Goal: Transaction & Acquisition: Purchase product/service

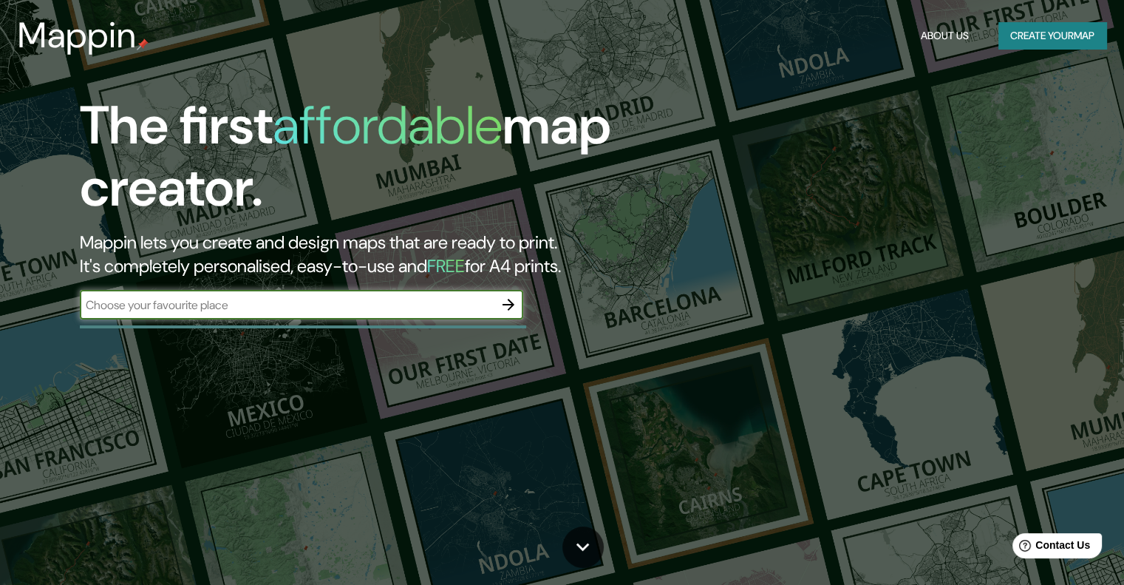
click at [201, 304] on input "text" at bounding box center [287, 304] width 414 height 17
type input "tarija [GEOGRAPHIC_DATA]"
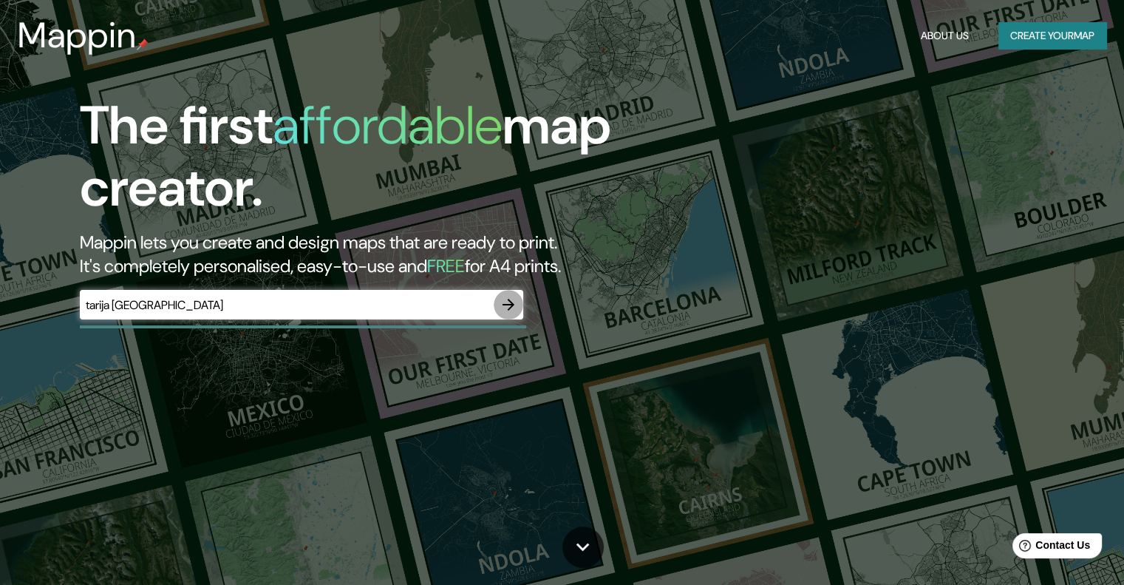
click at [506, 306] on icon "button" at bounding box center [509, 305] width 18 height 18
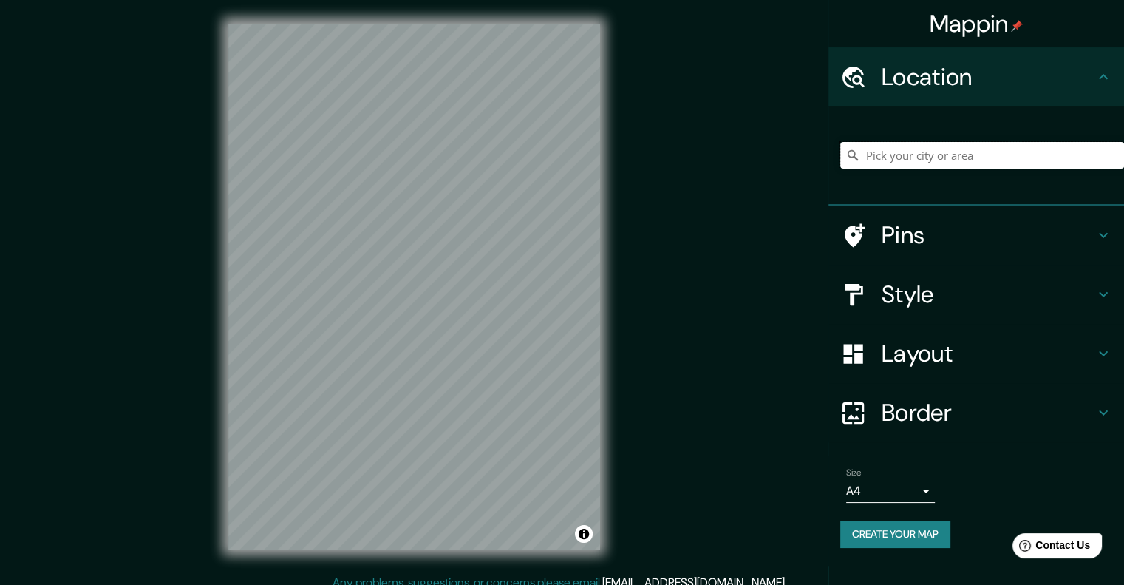
click at [900, 154] on input "Pick your city or area" at bounding box center [982, 155] width 284 height 27
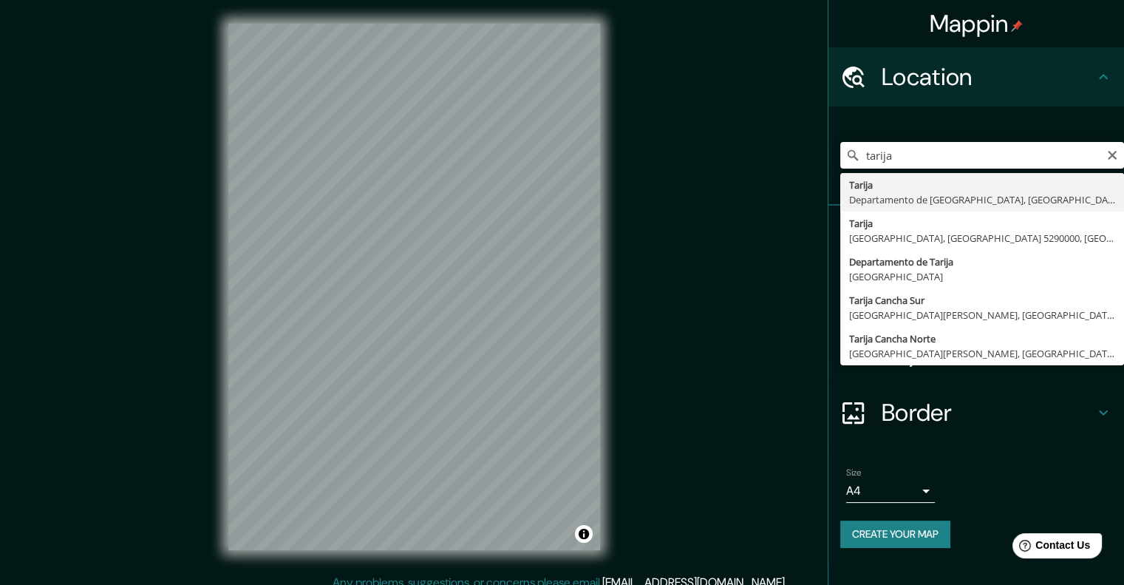
type input "Tarija, [GEOGRAPHIC_DATA], [GEOGRAPHIC_DATA]"
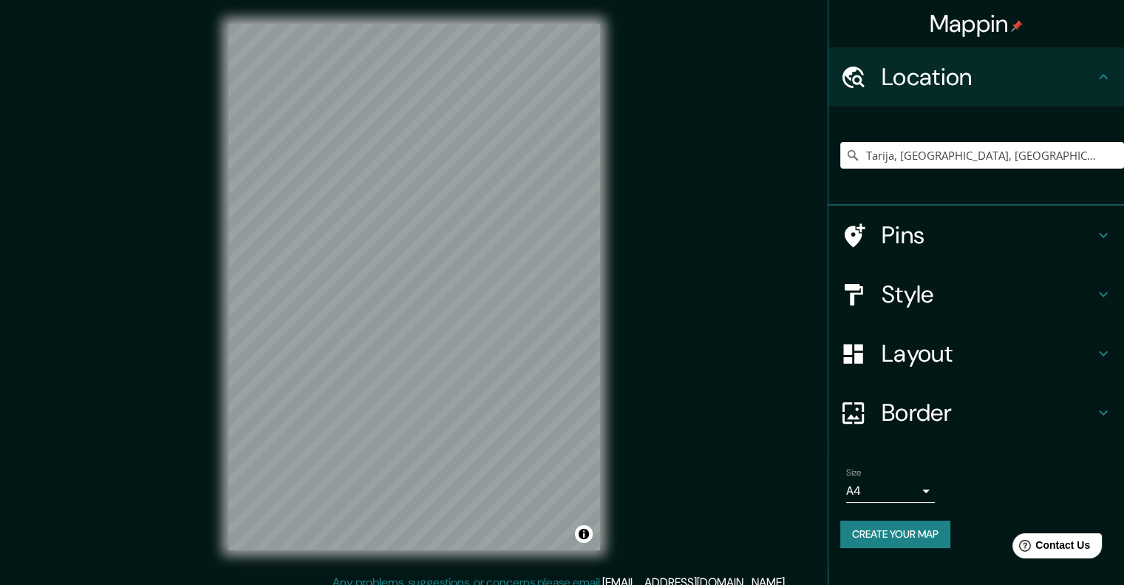
click at [921, 364] on h4 "Layout" at bounding box center [988, 353] width 213 height 30
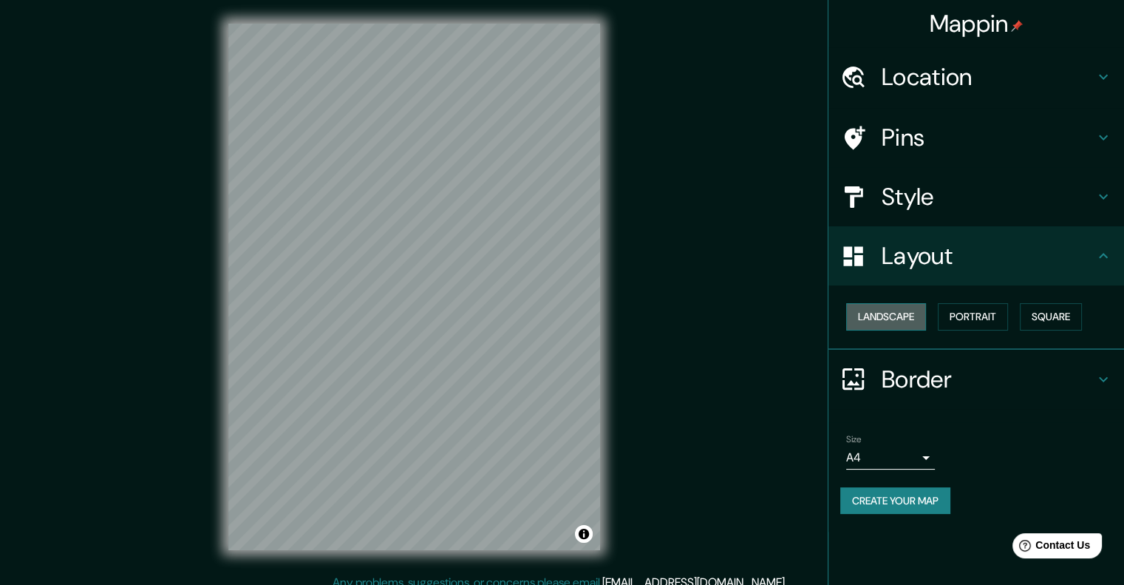
click at [906, 309] on button "Landscape" at bounding box center [886, 316] width 80 height 27
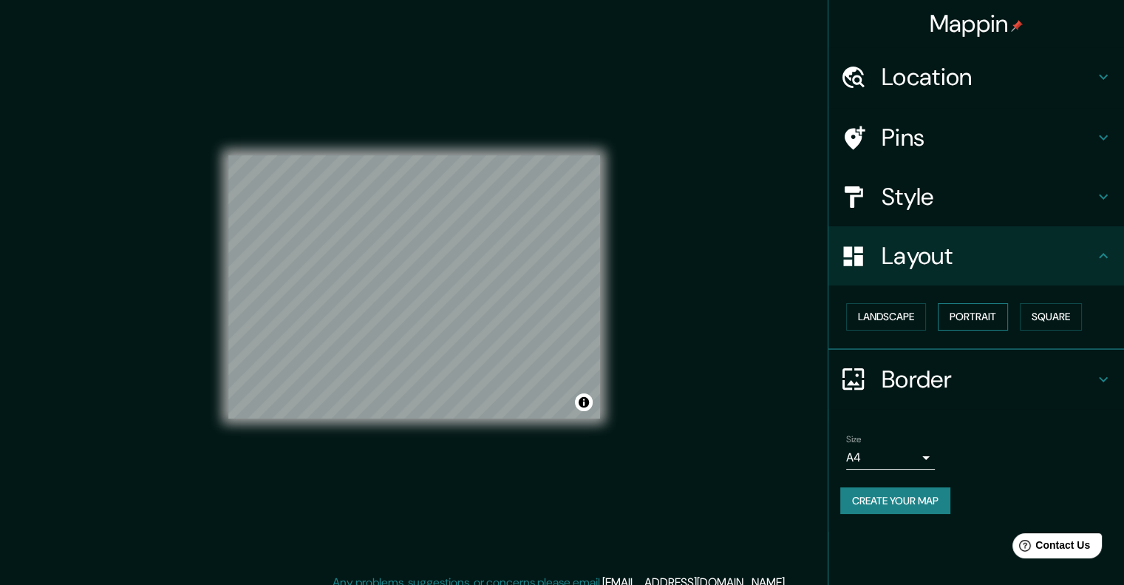
click at [955, 313] on button "Portrait" at bounding box center [973, 316] width 70 height 27
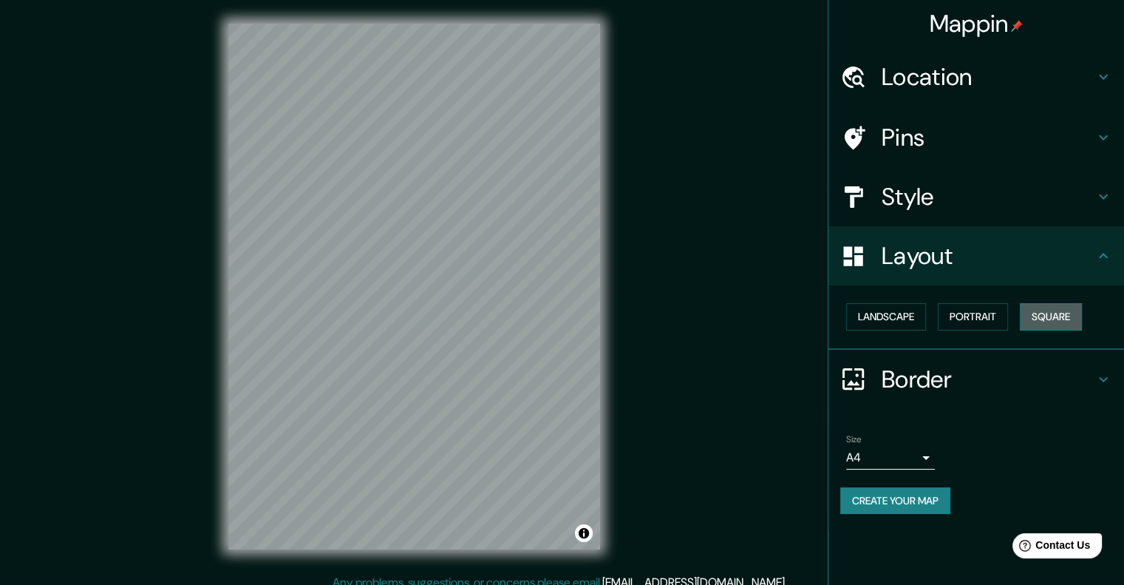
click at [1035, 318] on button "Square" at bounding box center [1051, 316] width 62 height 27
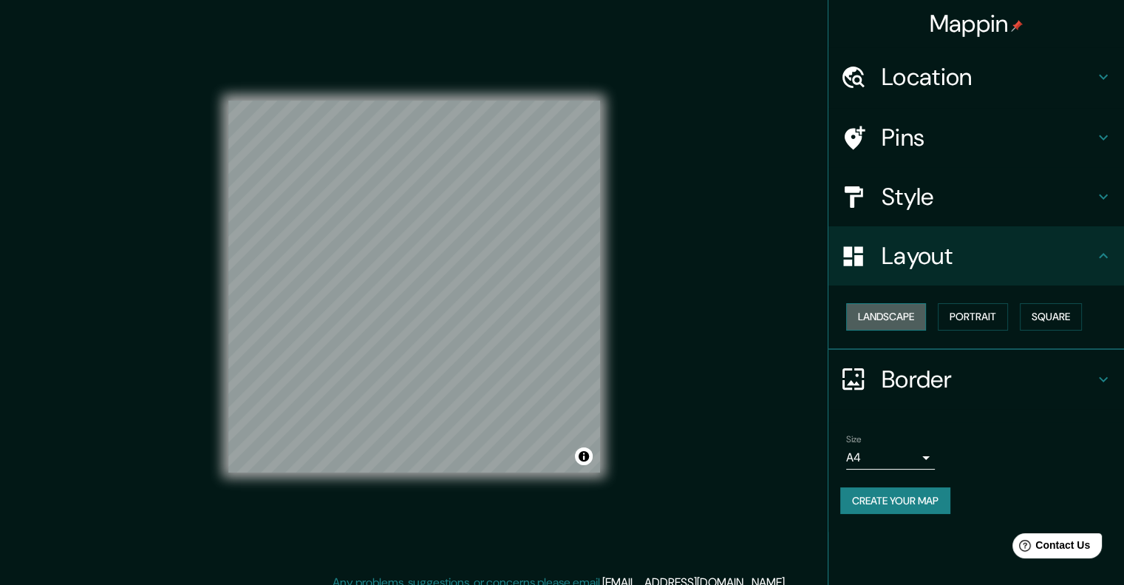
click at [906, 321] on button "Landscape" at bounding box center [886, 316] width 80 height 27
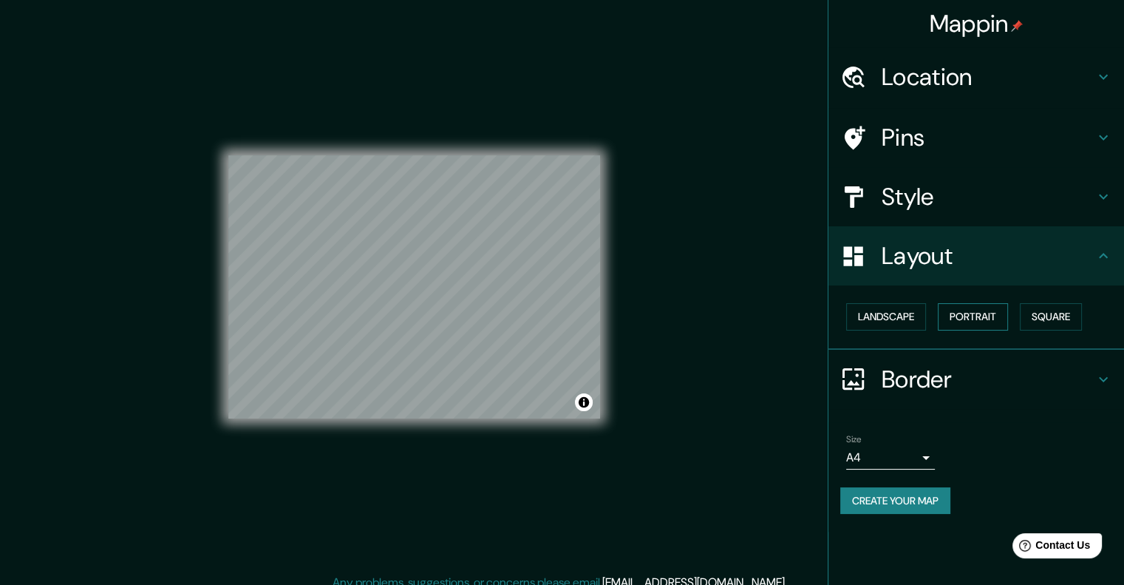
click at [954, 322] on button "Portrait" at bounding box center [973, 316] width 70 height 27
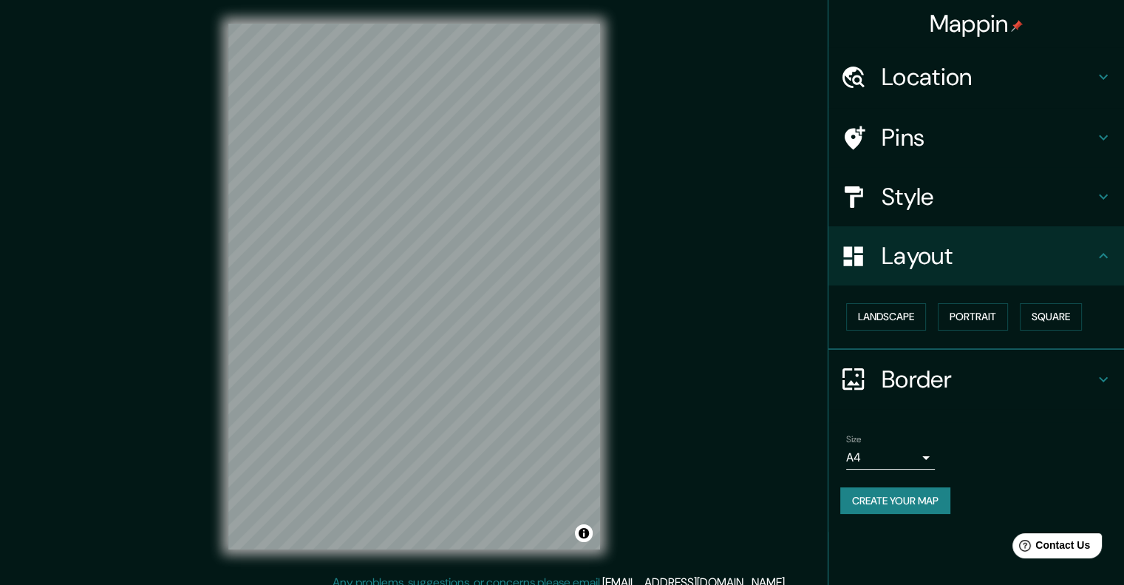
scroll to position [12, 0]
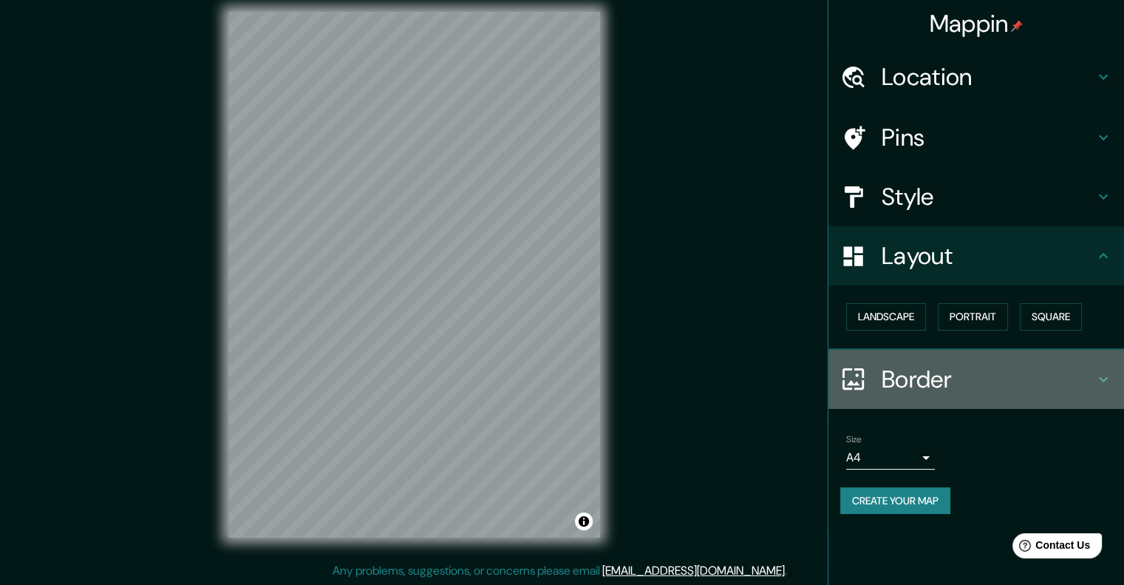
click at [901, 377] on h4 "Border" at bounding box center [988, 379] width 213 height 30
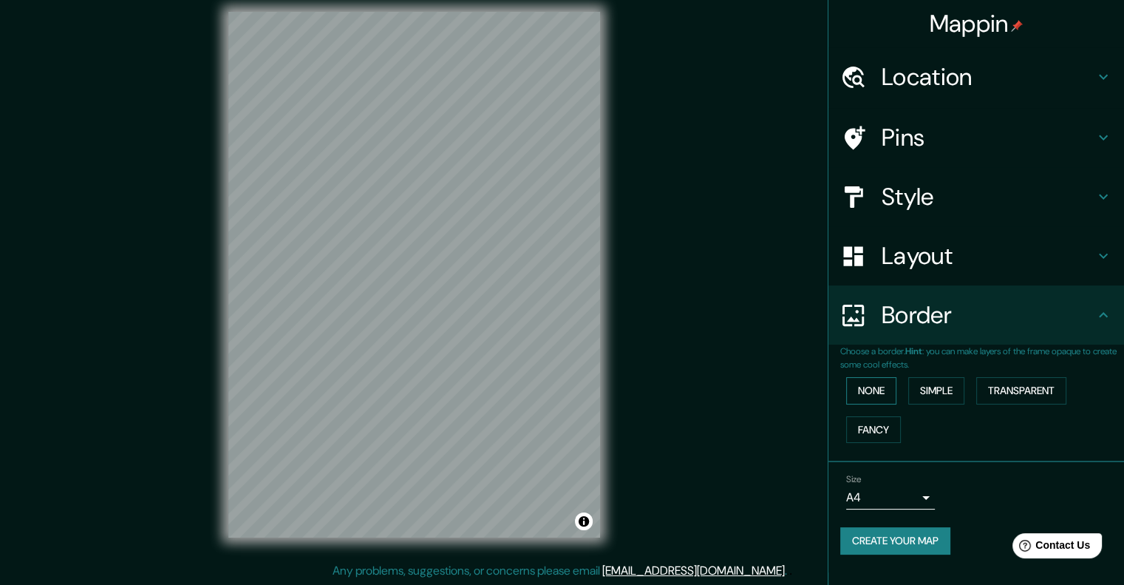
click at [884, 386] on button "None" at bounding box center [871, 390] width 50 height 27
click at [923, 388] on button "Simple" at bounding box center [936, 390] width 56 height 27
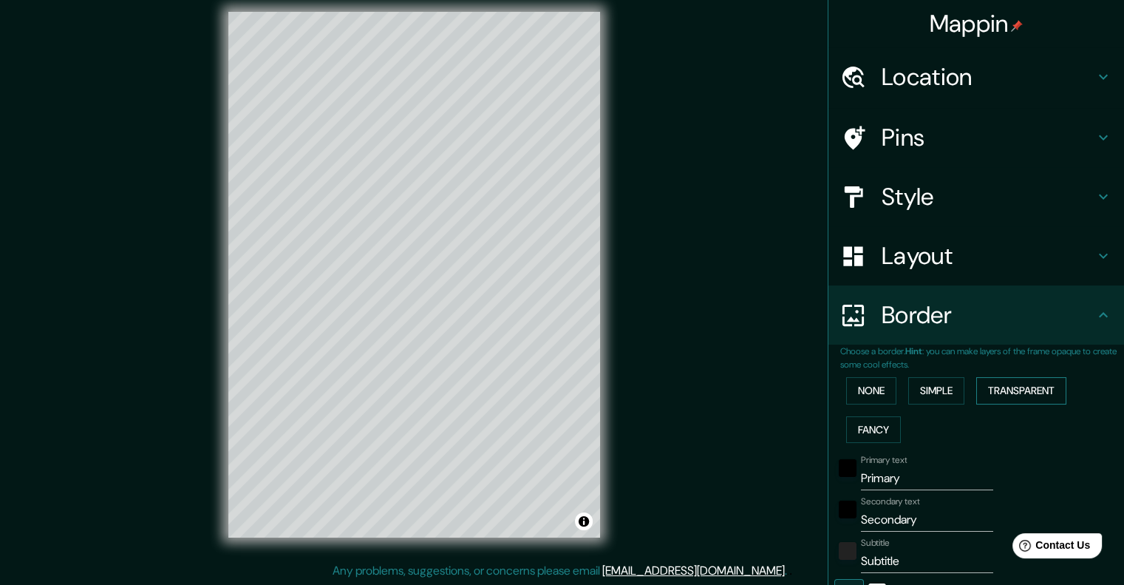
click at [1018, 399] on button "Transparent" at bounding box center [1021, 390] width 90 height 27
click at [852, 426] on button "Fancy" at bounding box center [873, 429] width 55 height 27
click at [992, 399] on button "Transparent" at bounding box center [1021, 390] width 90 height 27
click at [854, 388] on button "None" at bounding box center [871, 390] width 50 height 27
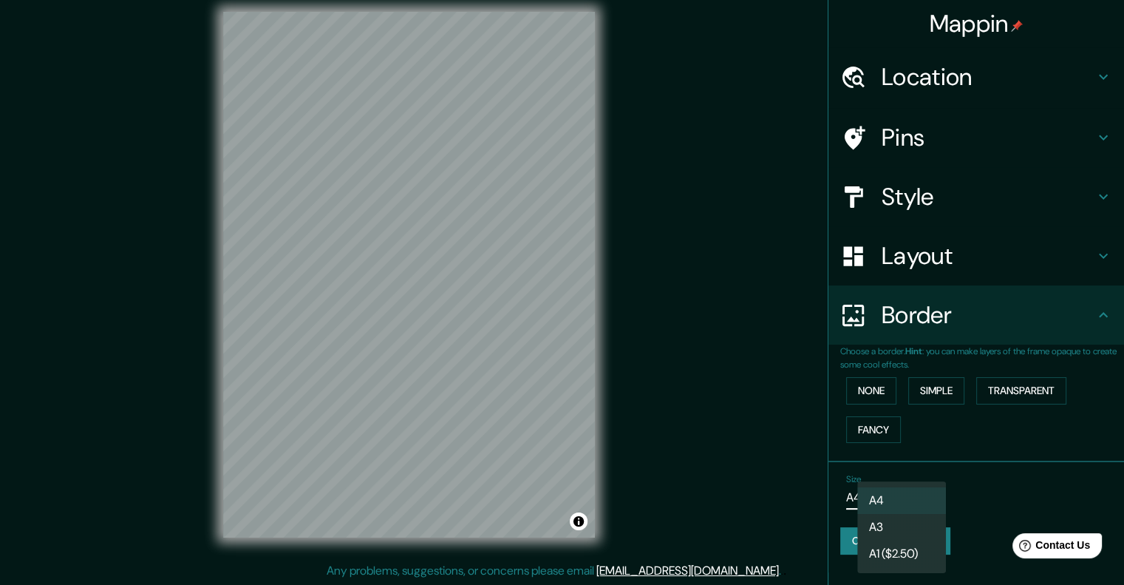
click at [931, 497] on body "Mappin Location [GEOGRAPHIC_DATA], [GEOGRAPHIC_DATA], [GEOGRAPHIC_DATA] Pins St…" at bounding box center [562, 280] width 1124 height 585
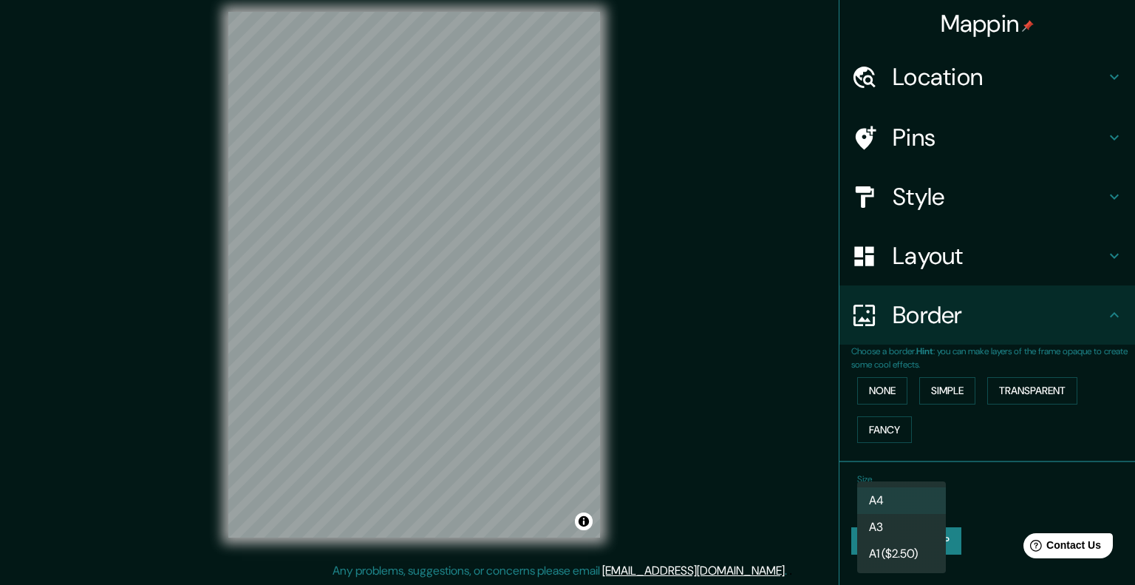
click at [916, 525] on li "A3" at bounding box center [901, 527] width 89 height 27
type input "a4"
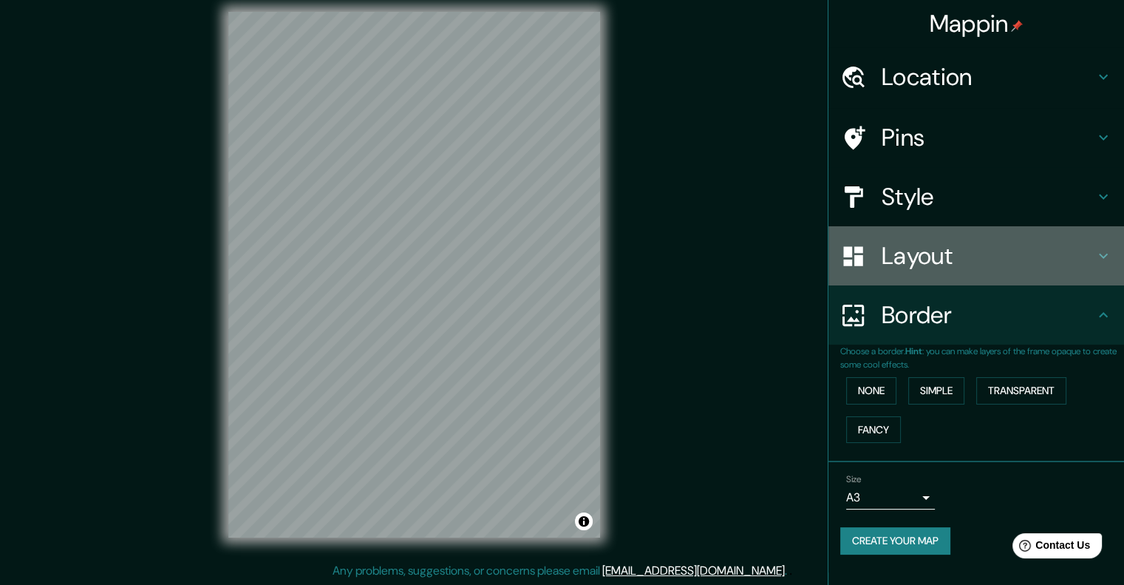
click at [951, 254] on h4 "Layout" at bounding box center [988, 256] width 213 height 30
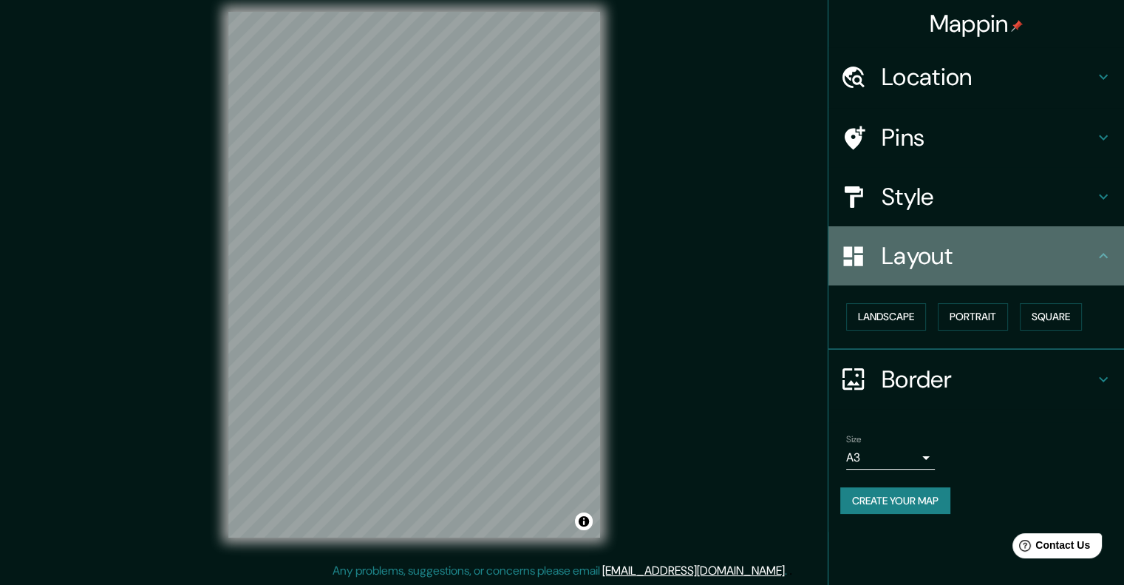
click at [953, 251] on h4 "Layout" at bounding box center [988, 256] width 213 height 30
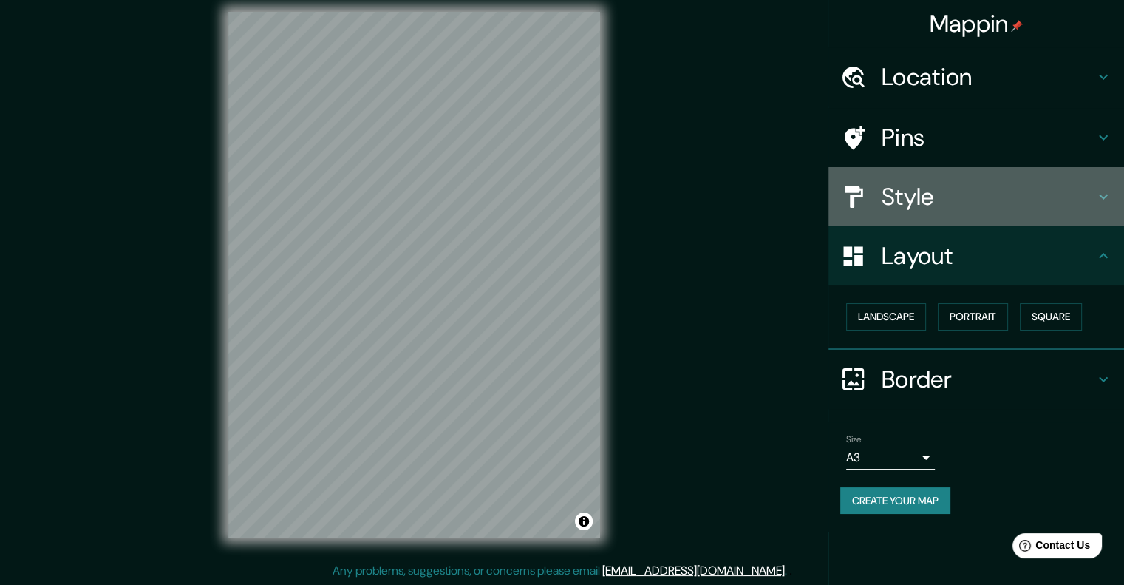
click at [952, 182] on h4 "Style" at bounding box center [988, 197] width 213 height 30
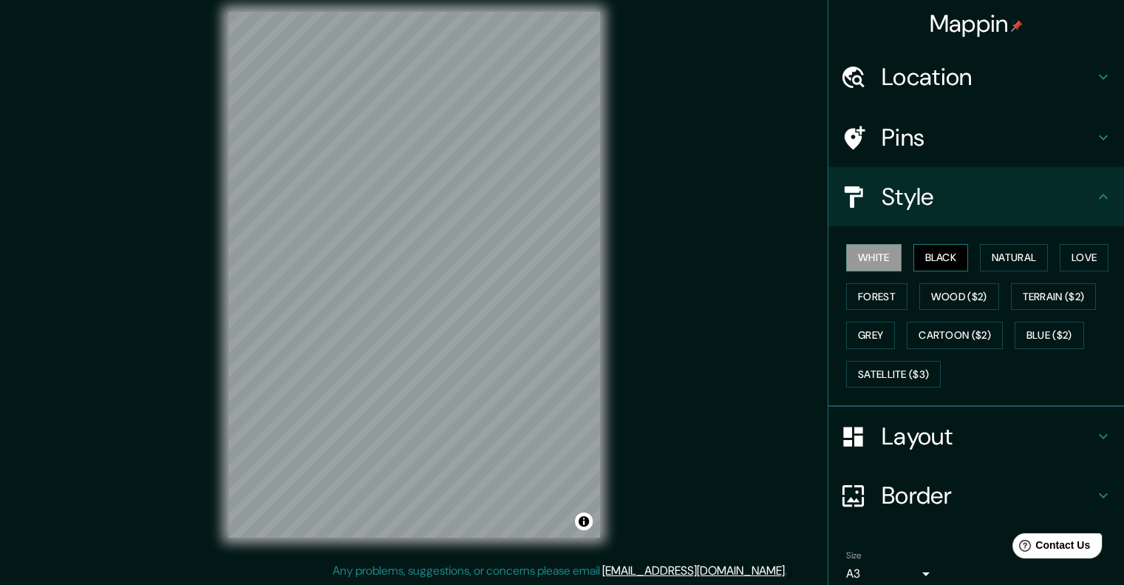
click at [934, 259] on button "Black" at bounding box center [940, 257] width 55 height 27
click at [980, 256] on button "Natural" at bounding box center [1014, 257] width 68 height 27
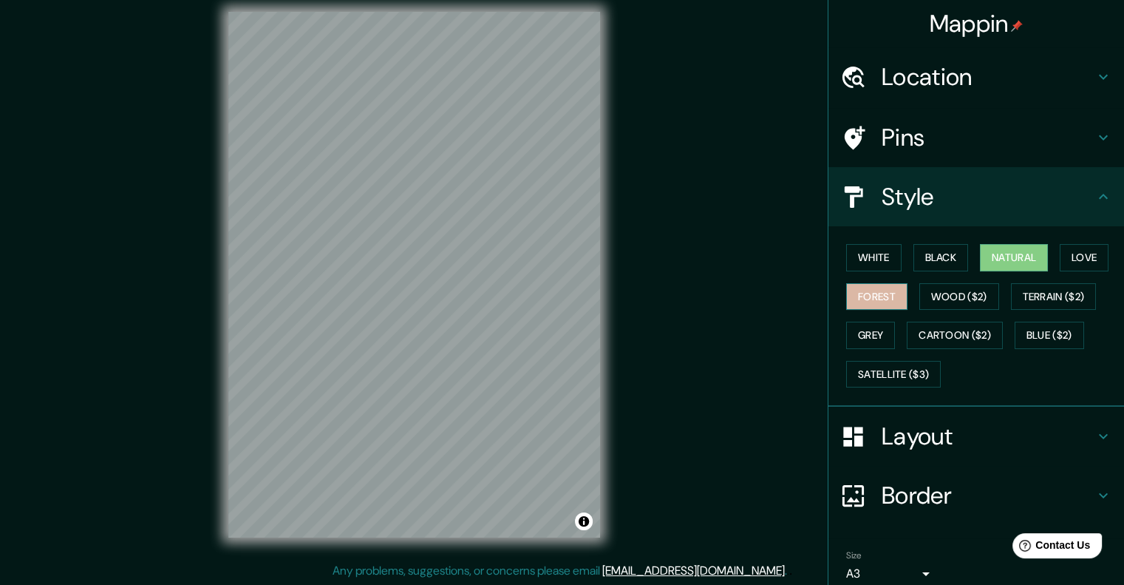
click at [887, 289] on button "Forest" at bounding box center [876, 296] width 61 height 27
click at [869, 333] on button "Grey" at bounding box center [870, 334] width 49 height 27
click at [1026, 256] on button "Natural" at bounding box center [1014, 257] width 68 height 27
click at [1066, 253] on button "Love" at bounding box center [1084, 257] width 49 height 27
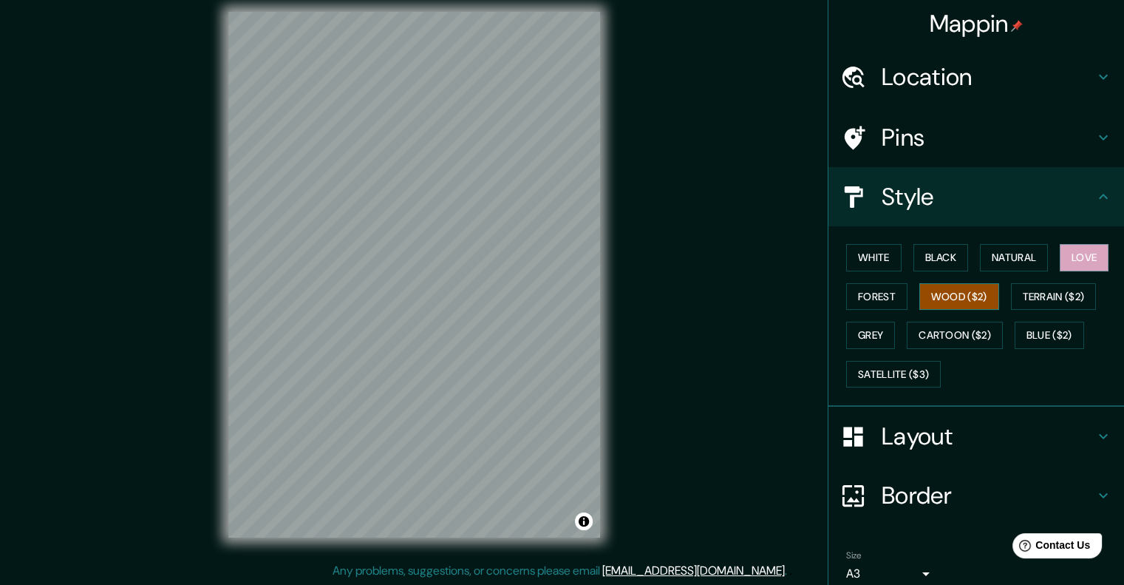
click at [965, 296] on button "Wood ($2)" at bounding box center [959, 296] width 80 height 27
click at [862, 251] on button "White" at bounding box center [873, 257] width 55 height 27
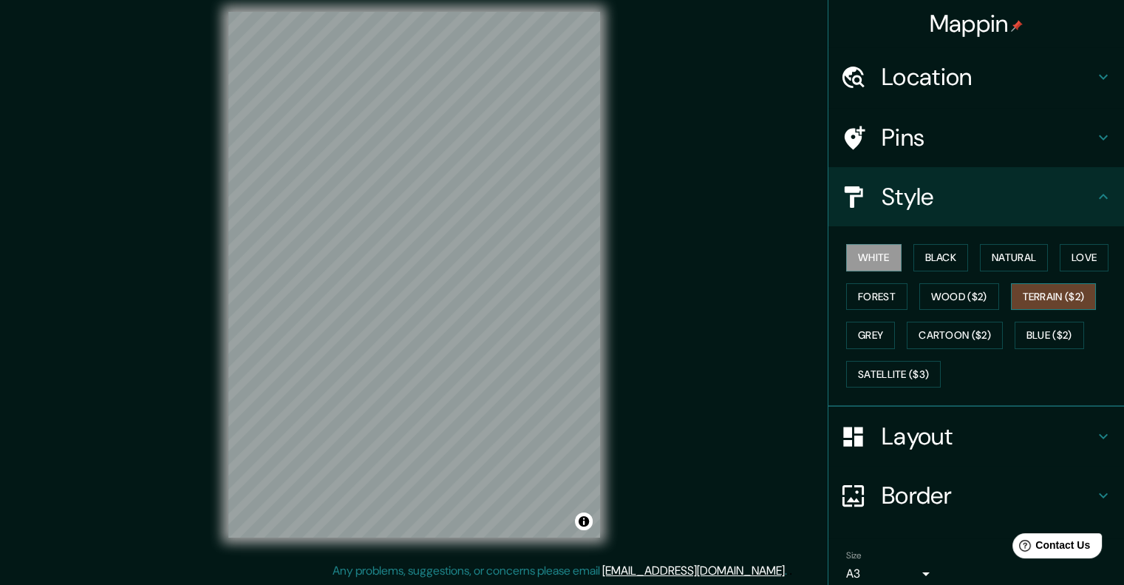
click at [1064, 295] on button "Terrain ($2)" at bounding box center [1054, 296] width 86 height 27
click at [1028, 333] on button "Blue ($2)" at bounding box center [1049, 334] width 69 height 27
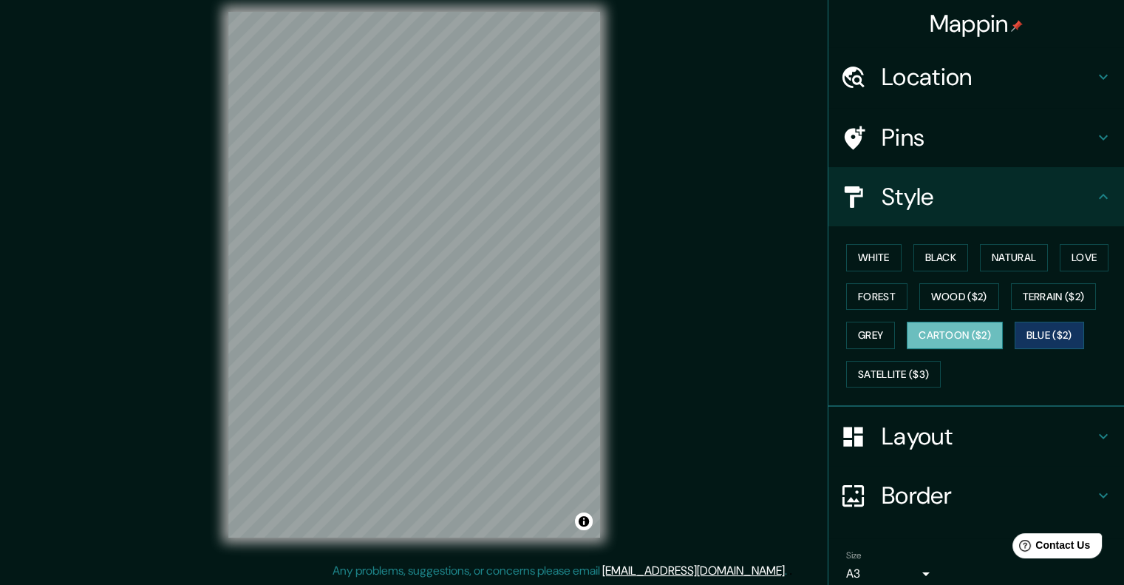
click at [975, 340] on button "Cartoon ($2)" at bounding box center [955, 334] width 96 height 27
click at [899, 369] on button "Satellite ($3)" at bounding box center [893, 374] width 95 height 27
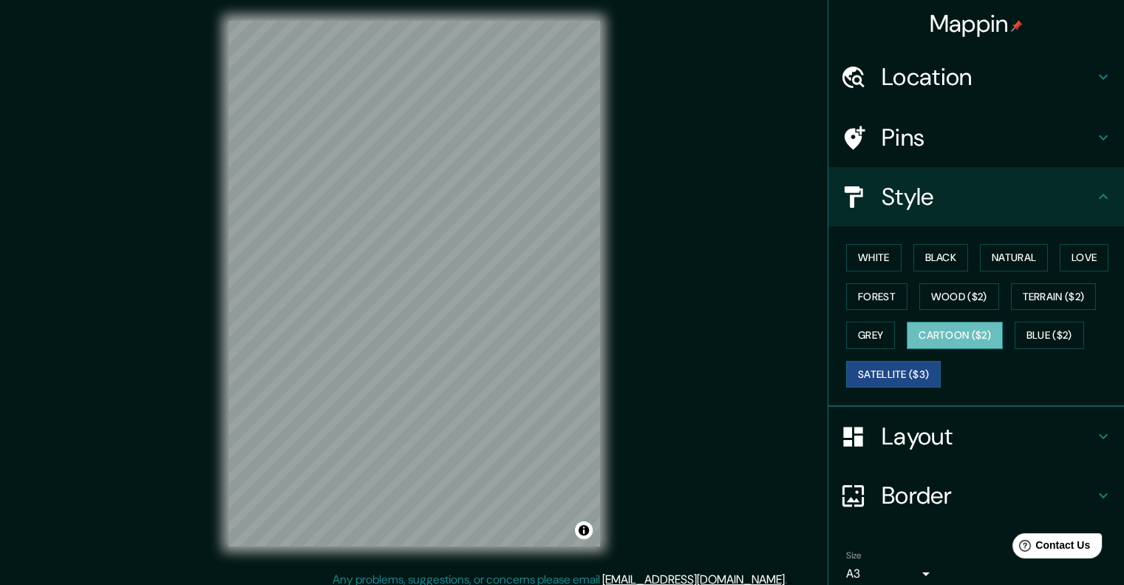
scroll to position [0, 0]
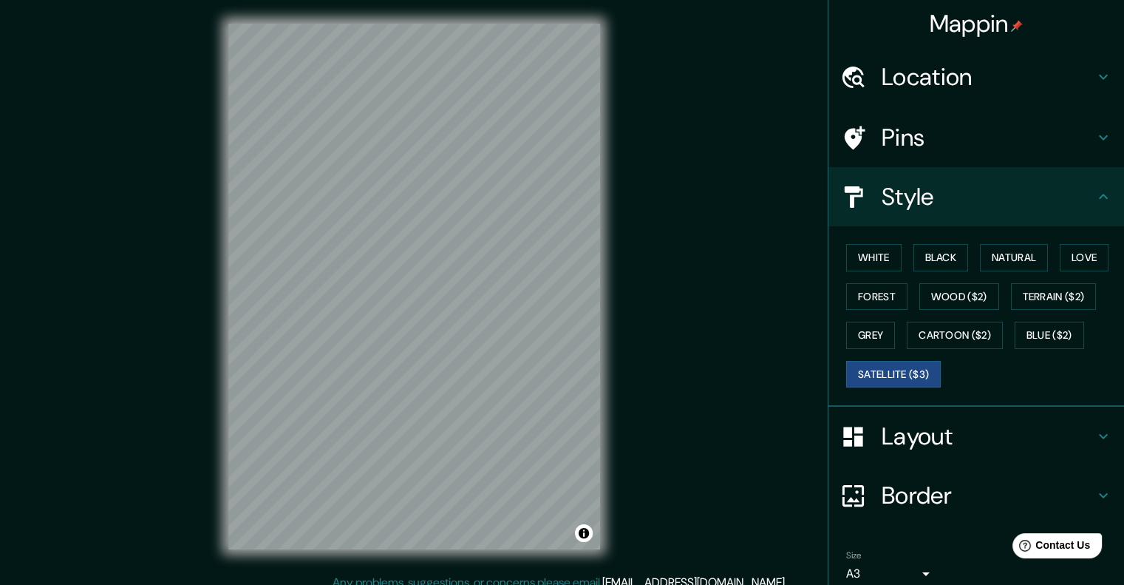
click at [937, 434] on h4 "Layout" at bounding box center [988, 436] width 213 height 30
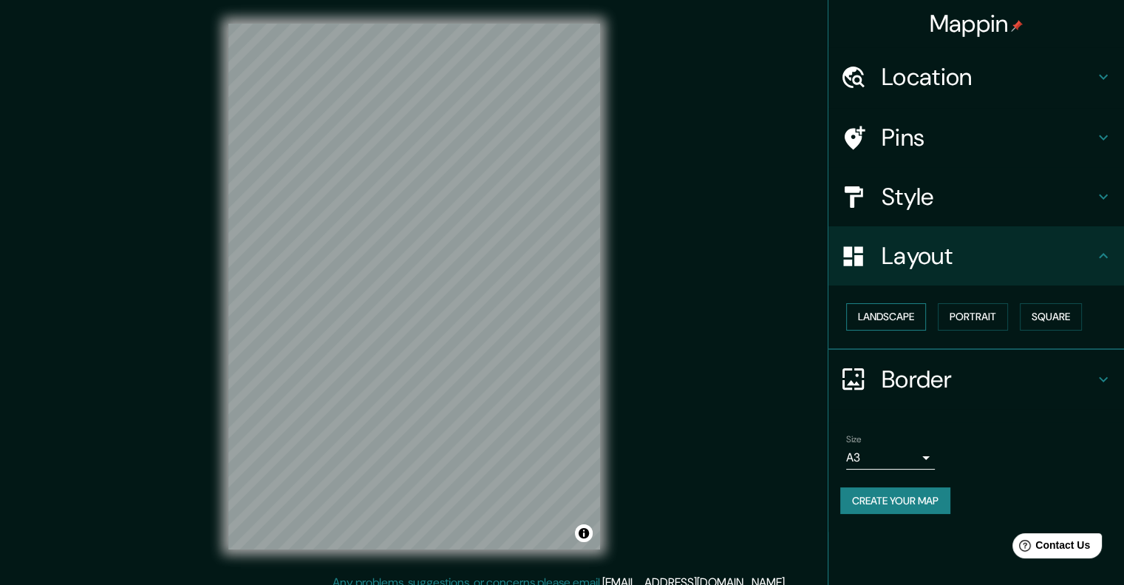
click at [887, 316] on button "Landscape" at bounding box center [886, 316] width 80 height 27
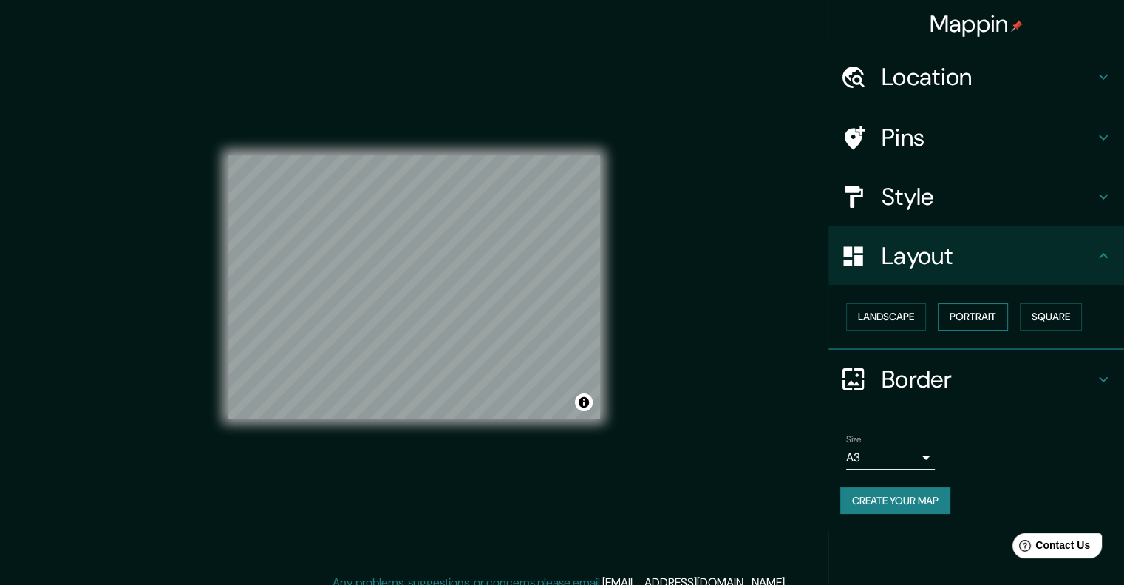
click at [983, 314] on button "Portrait" at bounding box center [973, 316] width 70 height 27
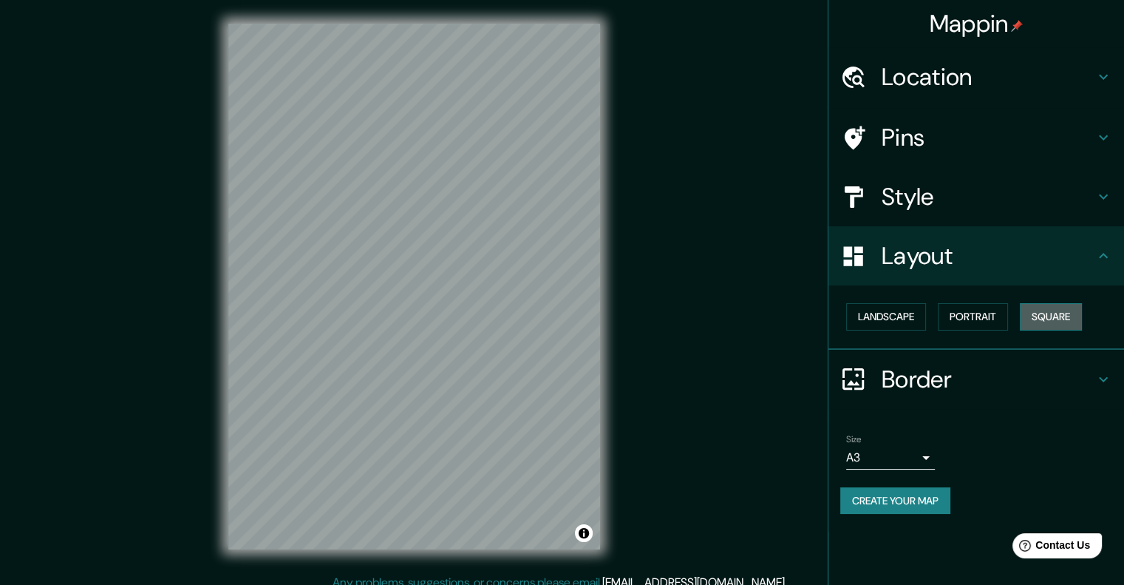
click at [1049, 324] on button "Square" at bounding box center [1051, 316] width 62 height 27
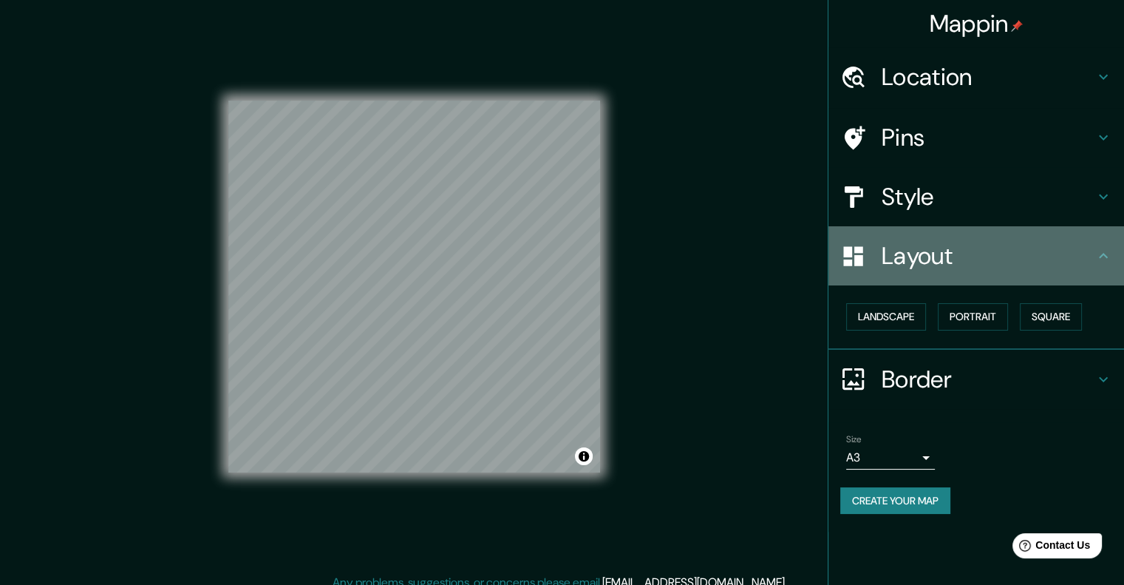
click at [951, 254] on h4 "Layout" at bounding box center [988, 256] width 213 height 30
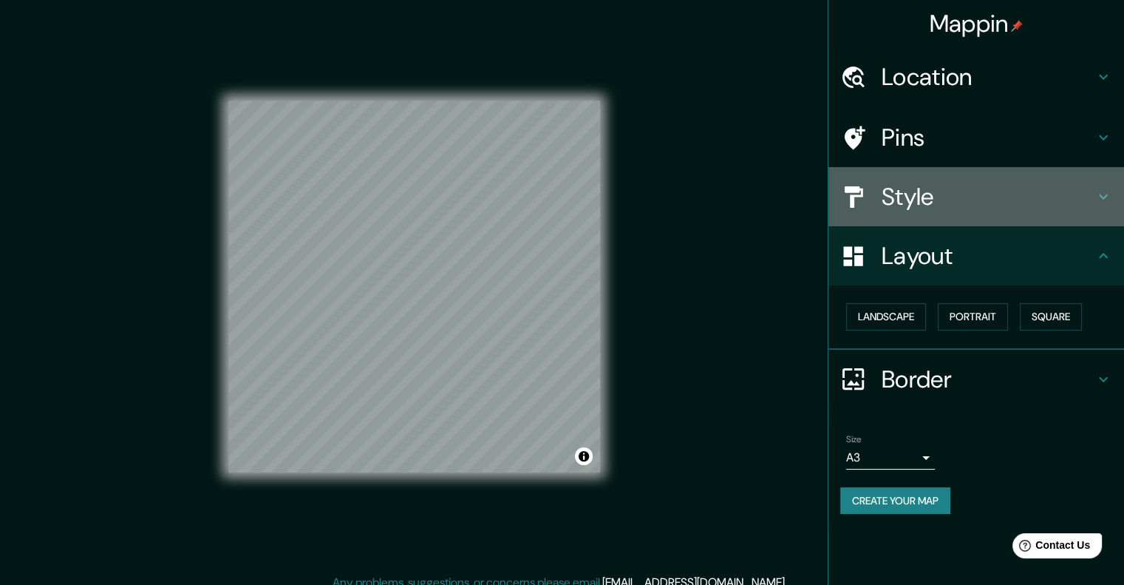
click at [938, 196] on h4 "Style" at bounding box center [988, 197] width 213 height 30
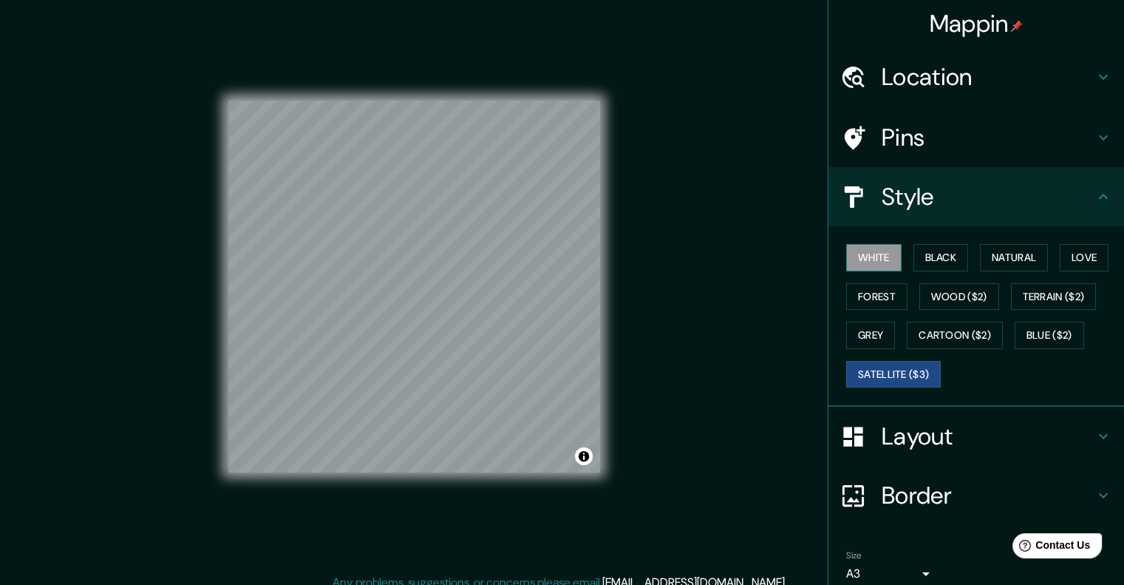
click at [884, 254] on button "White" at bounding box center [873, 257] width 55 height 27
click at [934, 251] on button "Black" at bounding box center [940, 257] width 55 height 27
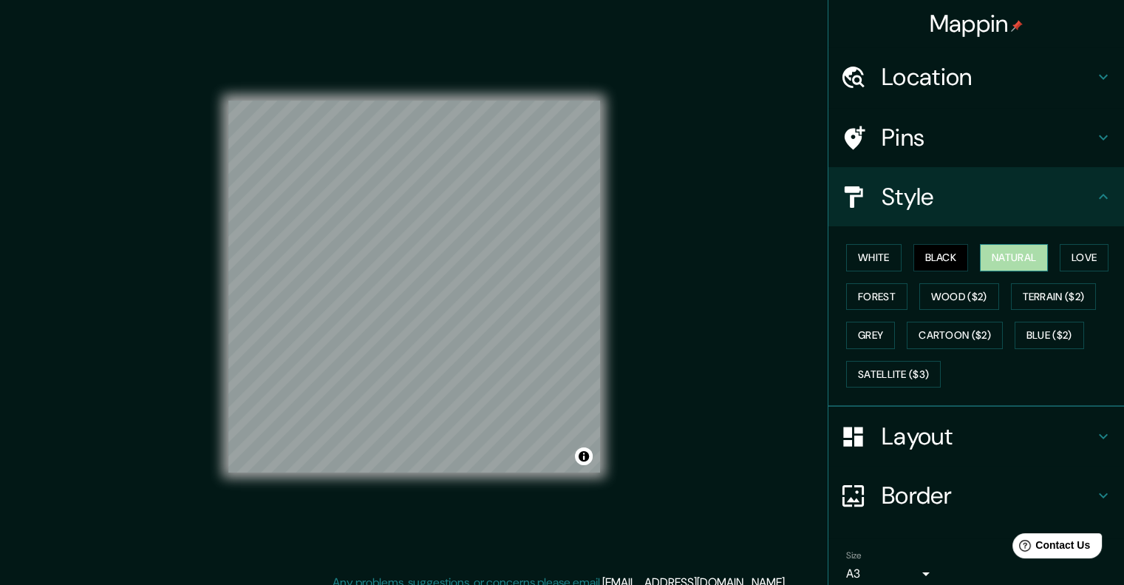
click at [1010, 257] on button "Natural" at bounding box center [1014, 257] width 68 height 27
click at [1097, 264] on button "Love" at bounding box center [1084, 257] width 49 height 27
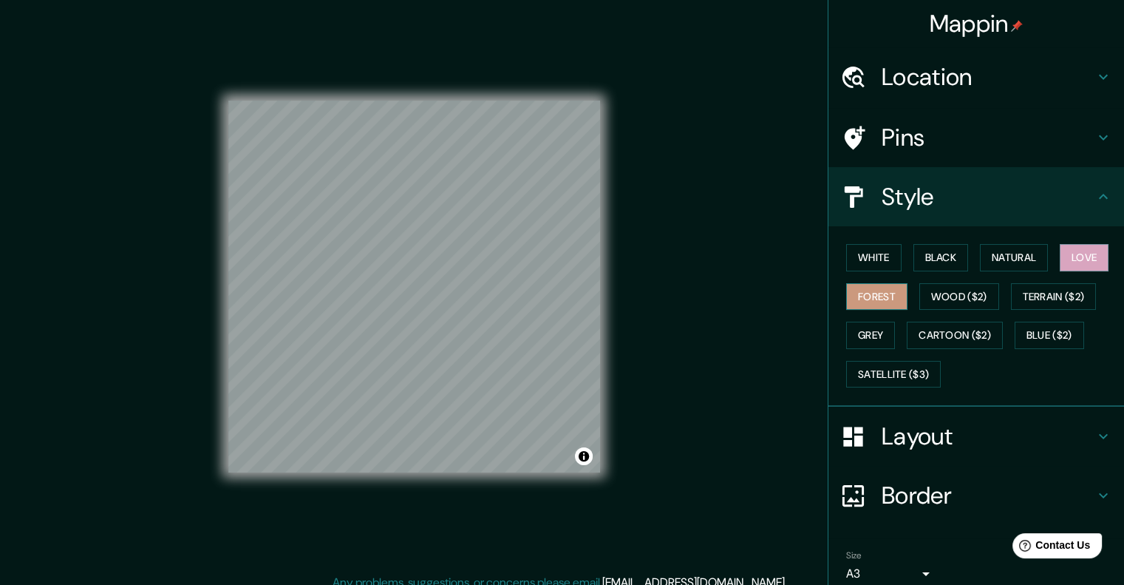
click at [863, 297] on button "Forest" at bounding box center [876, 296] width 61 height 27
click at [872, 330] on button "Grey" at bounding box center [870, 334] width 49 height 27
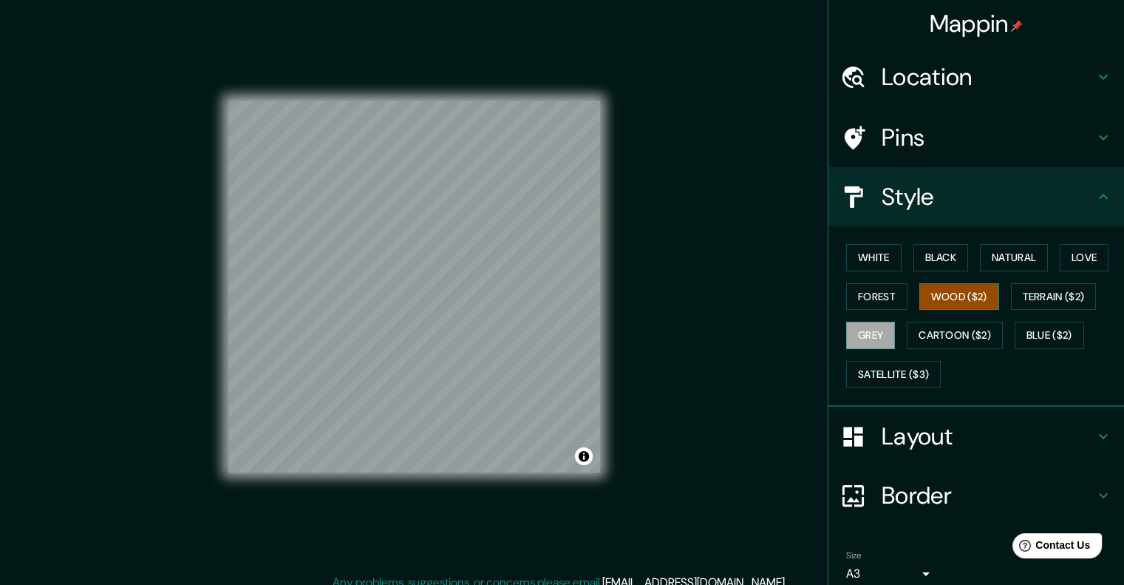
click at [972, 301] on button "Wood ($2)" at bounding box center [959, 296] width 80 height 27
click at [1053, 290] on button "Terrain ($2)" at bounding box center [1054, 296] width 86 height 27
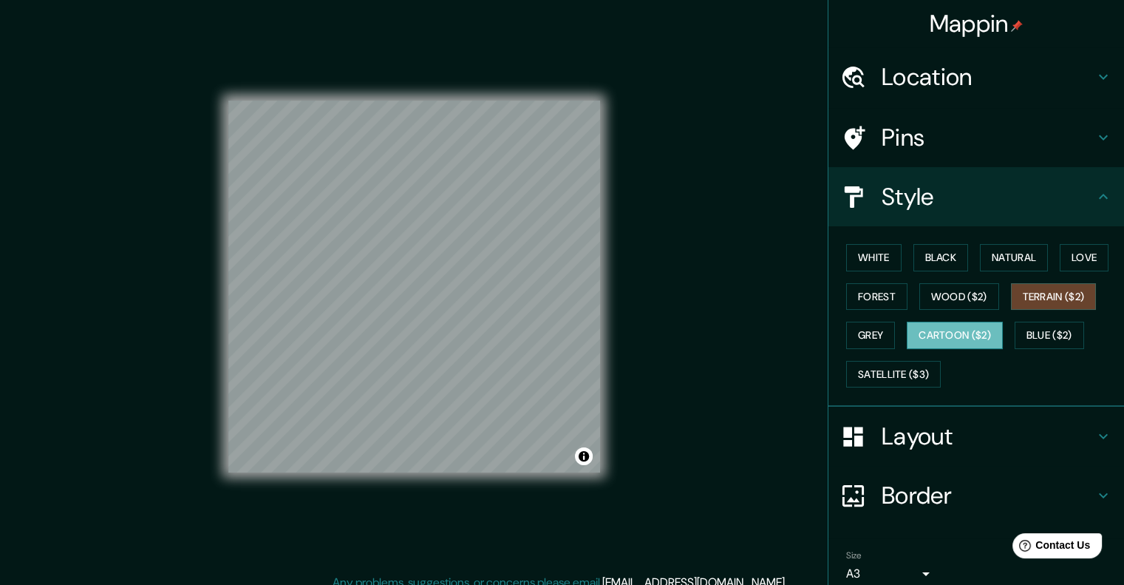
click at [970, 333] on button "Cartoon ($2)" at bounding box center [955, 334] width 96 height 27
click at [1052, 342] on button "Blue ($2)" at bounding box center [1049, 334] width 69 height 27
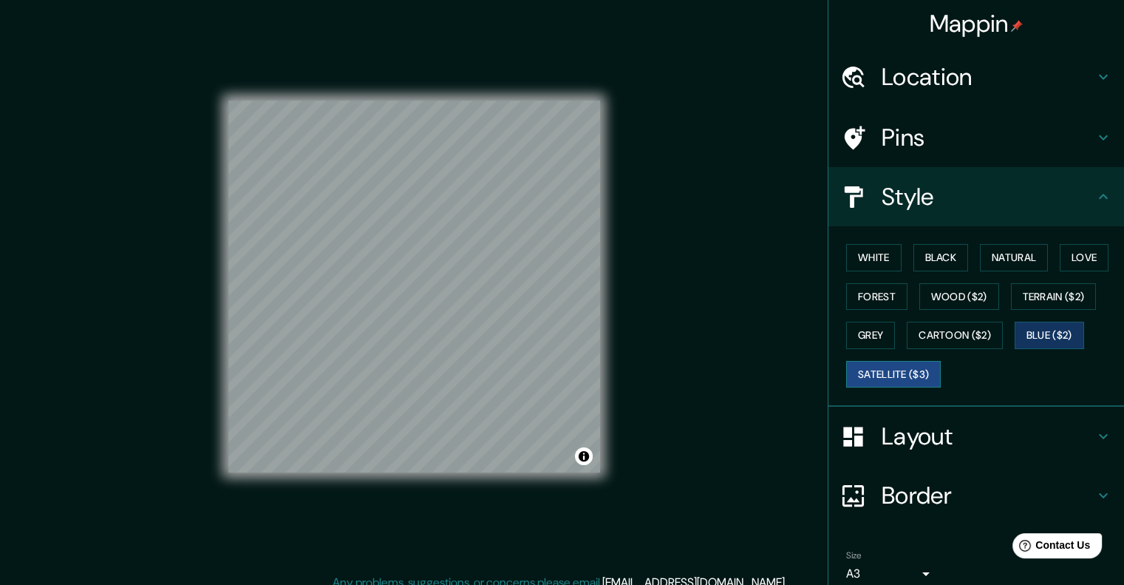
click at [876, 371] on button "Satellite ($3)" at bounding box center [893, 374] width 95 height 27
click at [863, 335] on button "Grey" at bounding box center [870, 334] width 49 height 27
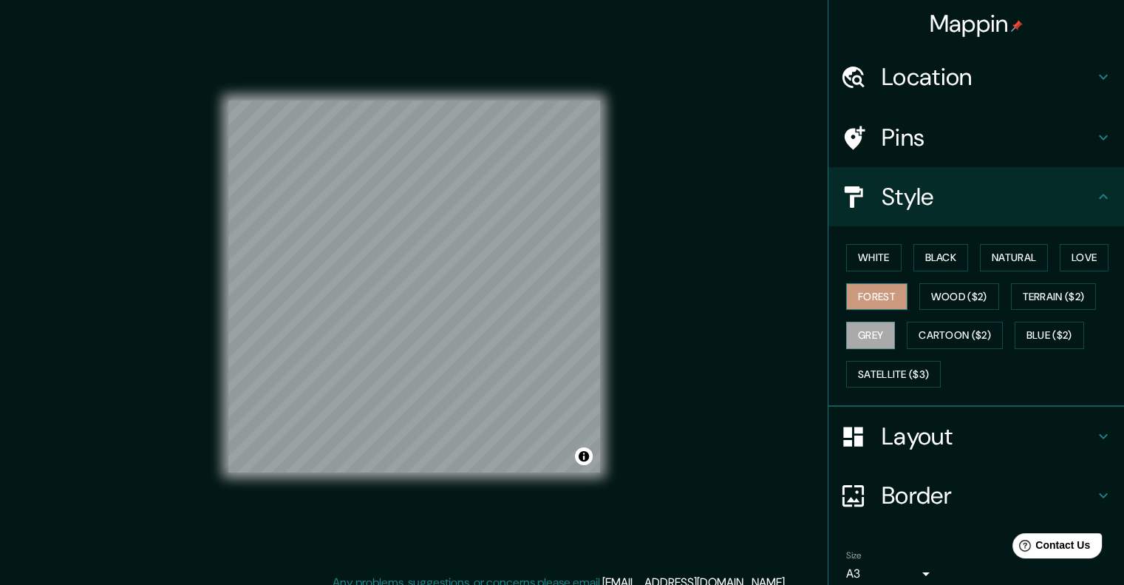
click at [875, 304] on button "Forest" at bounding box center [876, 296] width 61 height 27
drag, startPoint x: 651, startPoint y: 330, endPoint x: 842, endPoint y: 252, distance: 206.5
click at [846, 248] on button "White" at bounding box center [873, 257] width 55 height 27
click at [862, 260] on button "White" at bounding box center [873, 257] width 55 height 27
click at [947, 248] on button "Black" at bounding box center [940, 257] width 55 height 27
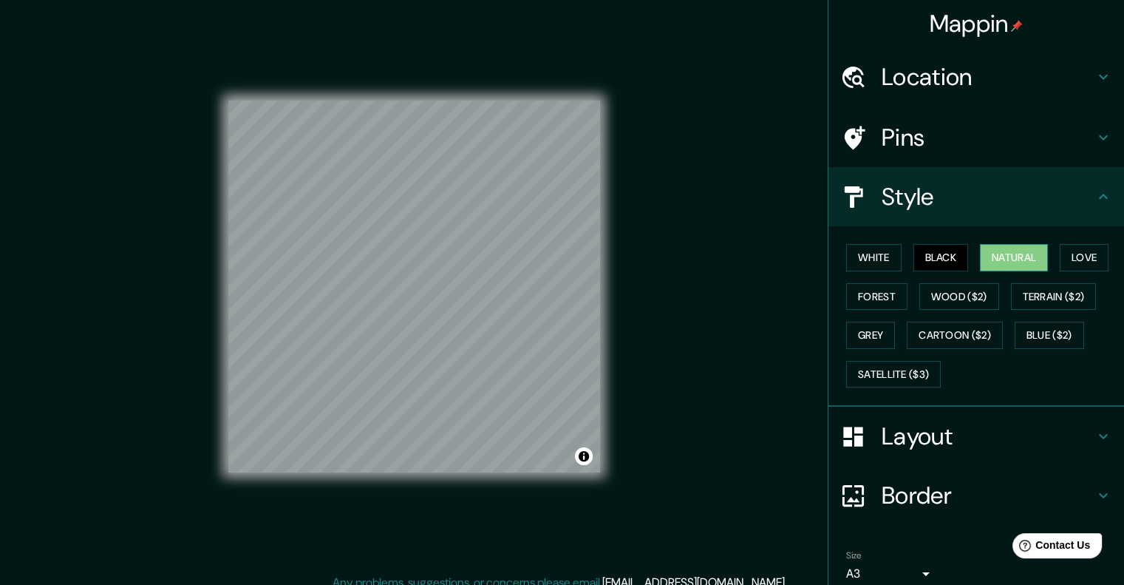
click at [981, 255] on button "Natural" at bounding box center [1014, 257] width 68 height 27
click at [862, 329] on button "Grey" at bounding box center [870, 334] width 49 height 27
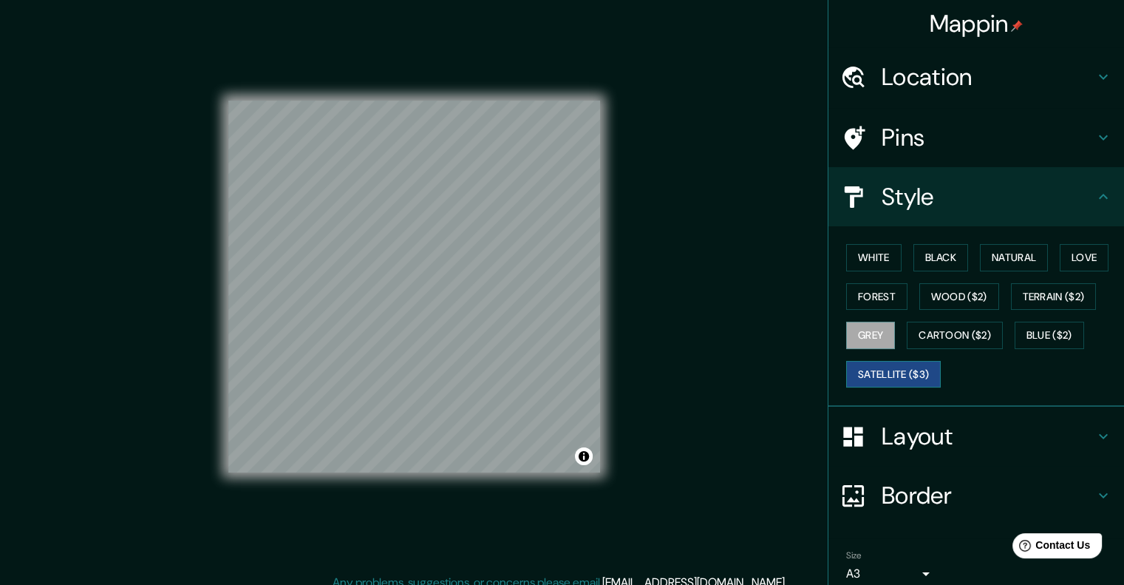
click at [872, 368] on button "Satellite ($3)" at bounding box center [893, 374] width 95 height 27
click at [870, 290] on button "Forest" at bounding box center [876, 296] width 61 height 27
click at [859, 369] on button "Satellite ($3)" at bounding box center [893, 374] width 95 height 27
click at [867, 297] on button "Forest" at bounding box center [876, 296] width 61 height 27
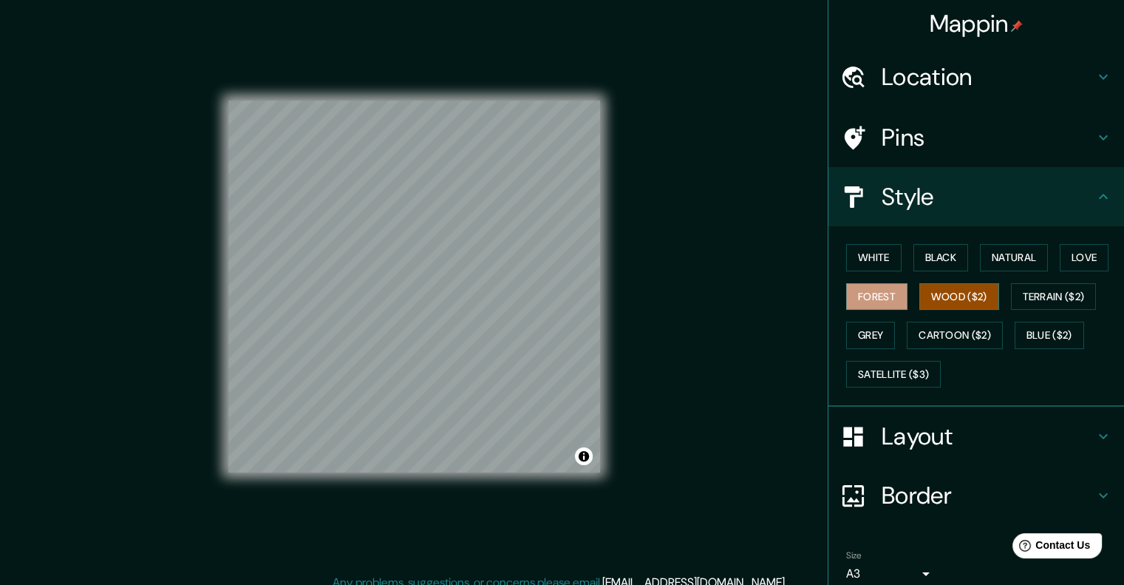
click at [984, 296] on button "Wood ($2)" at bounding box center [959, 296] width 80 height 27
click at [882, 333] on button "Grey" at bounding box center [870, 334] width 49 height 27
